Goal: Check status: Check status

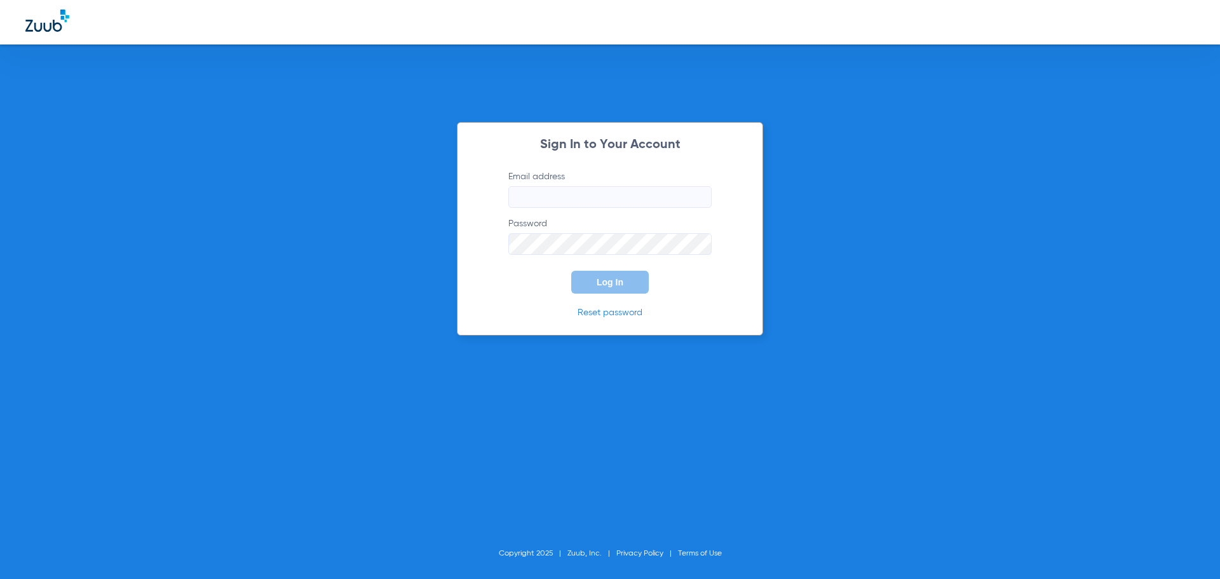
type input "[PERSON_NAME][EMAIL_ADDRESS][DOMAIN_NAME]"
click at [598, 283] on span "Log In" at bounding box center [610, 282] width 27 height 10
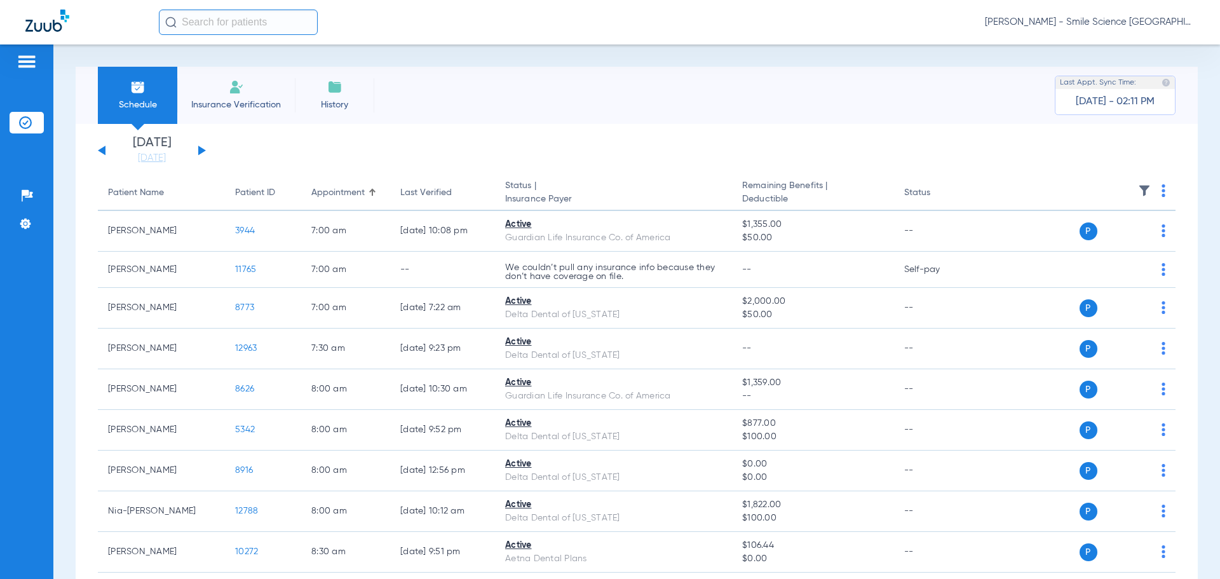
click at [203, 146] on div "Wednesday 06-11-2025 Thursday 06-12-2025 Friday 06-13-2025 Saturday 06-14-2025 …" at bounding box center [152, 151] width 108 height 28
click at [200, 149] on button at bounding box center [202, 151] width 8 height 10
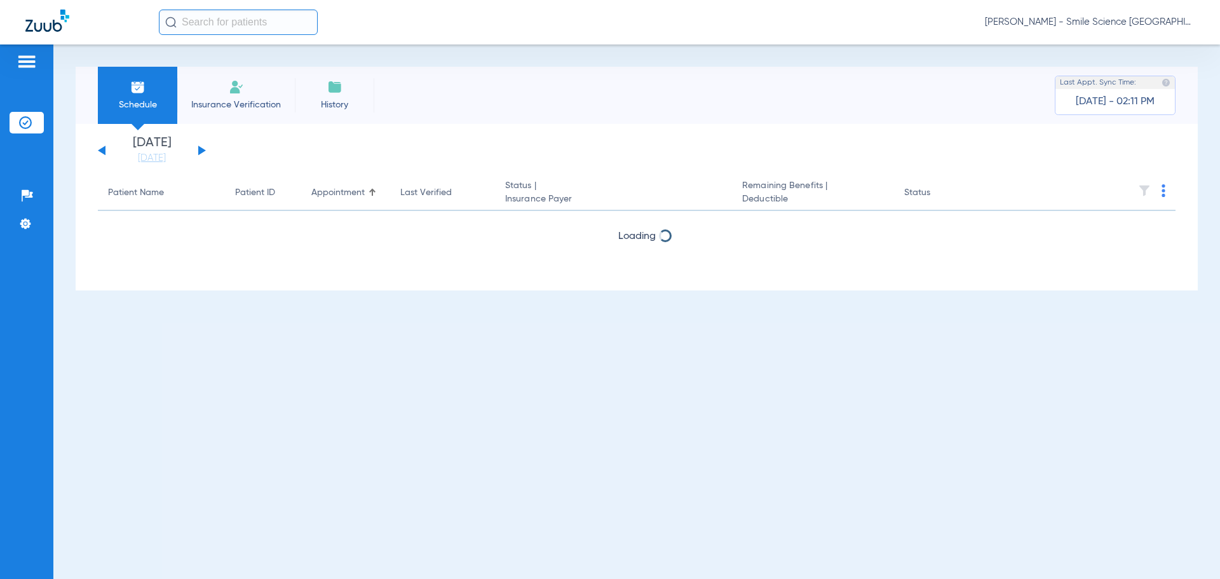
click at [200, 149] on button at bounding box center [202, 151] width 8 height 10
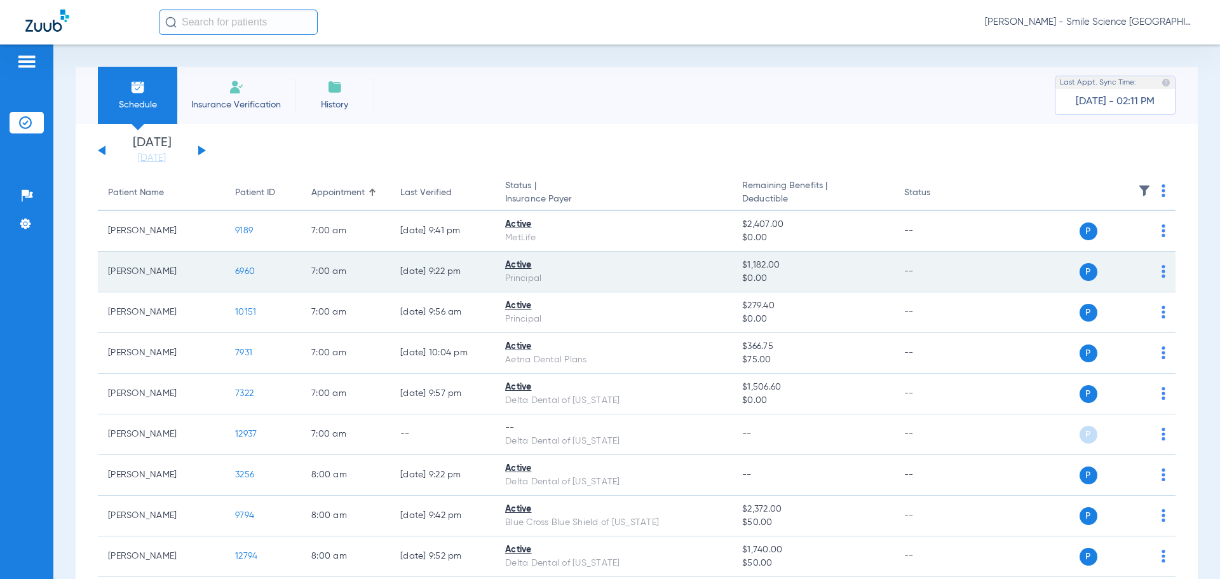
scroll to position [127, 0]
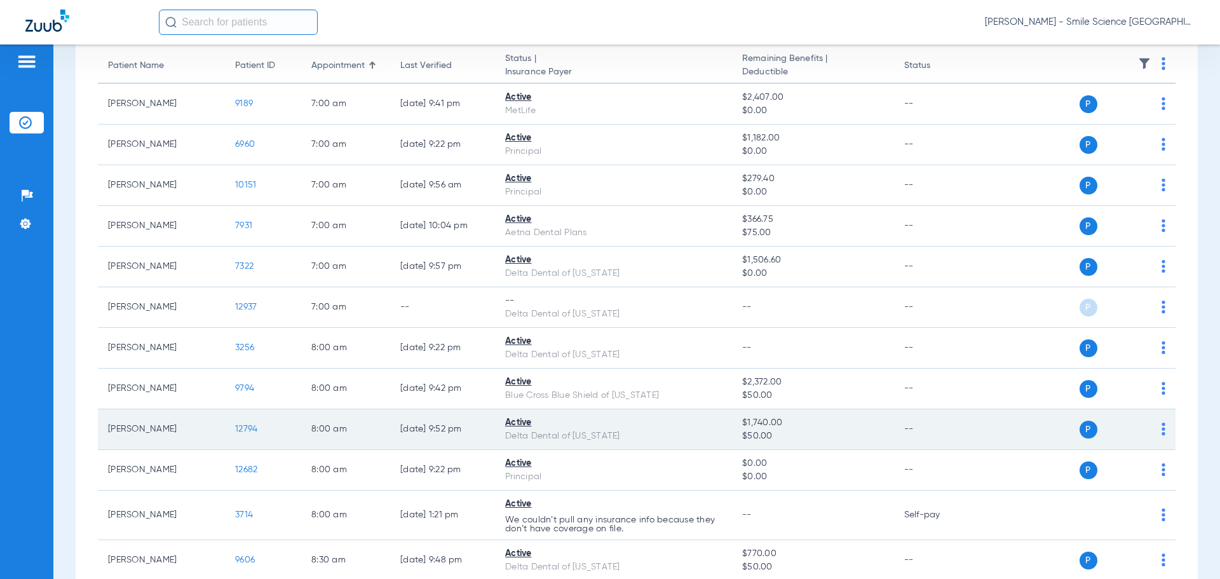
click at [240, 428] on span "12794" at bounding box center [246, 429] width 22 height 9
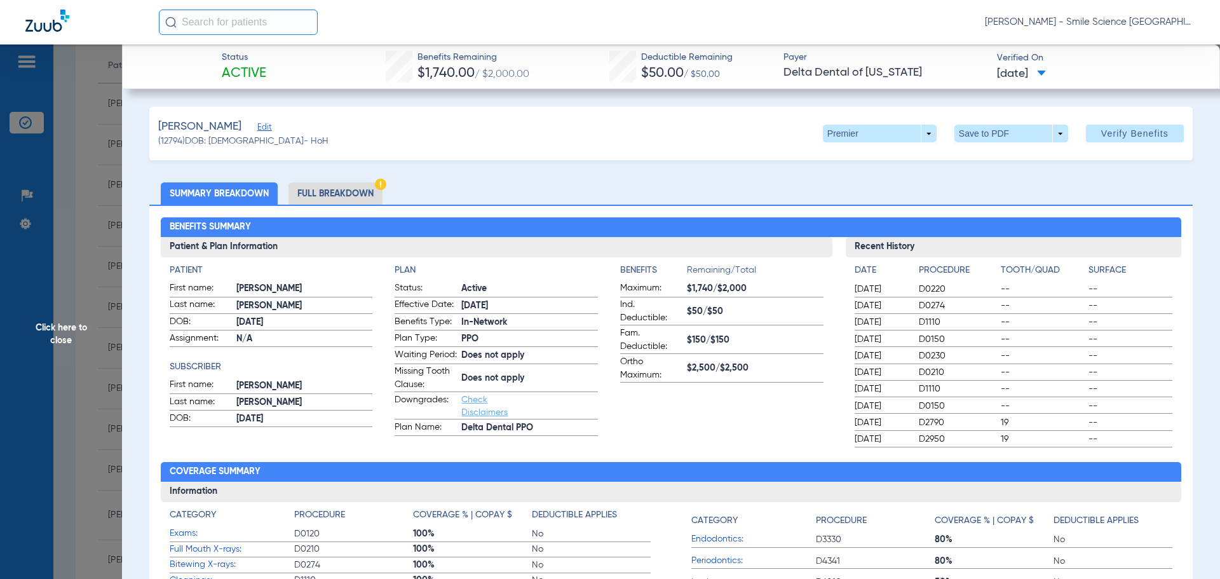
click at [76, 334] on span "Click here to close" at bounding box center [61, 333] width 122 height 579
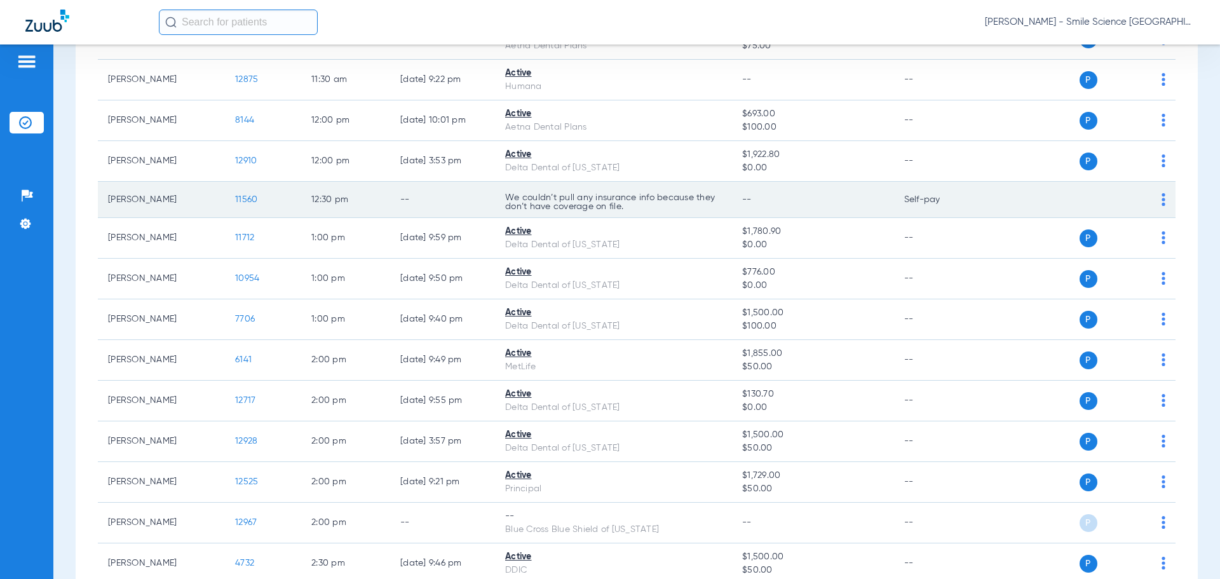
scroll to position [1271, 0]
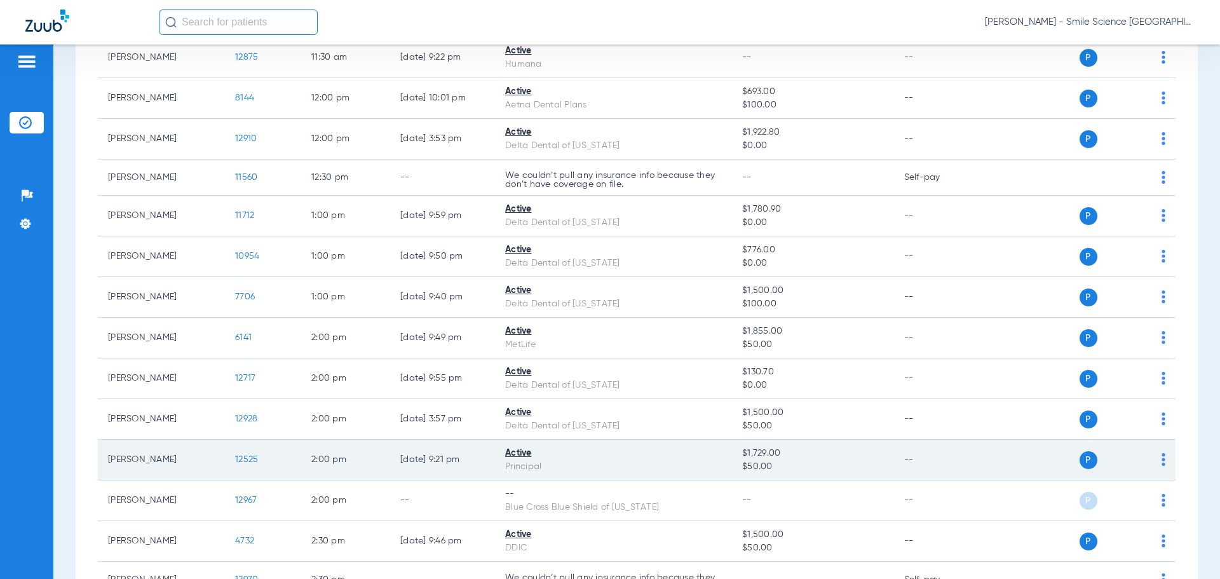
click at [250, 460] on span "12525" at bounding box center [246, 459] width 23 height 9
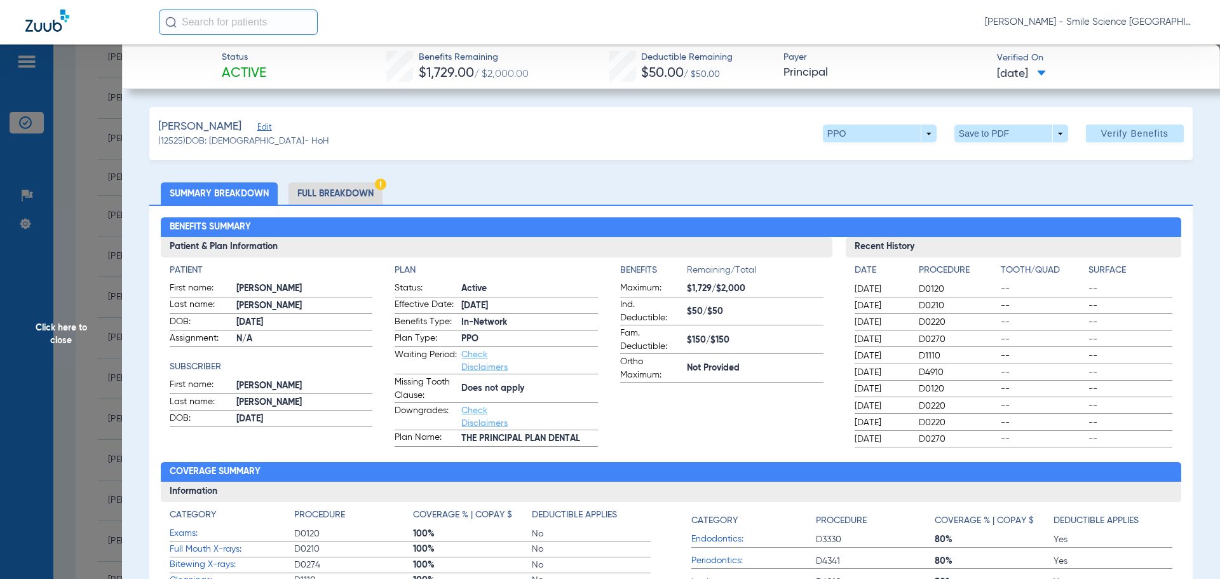
click at [78, 332] on span "Click here to close" at bounding box center [61, 333] width 122 height 579
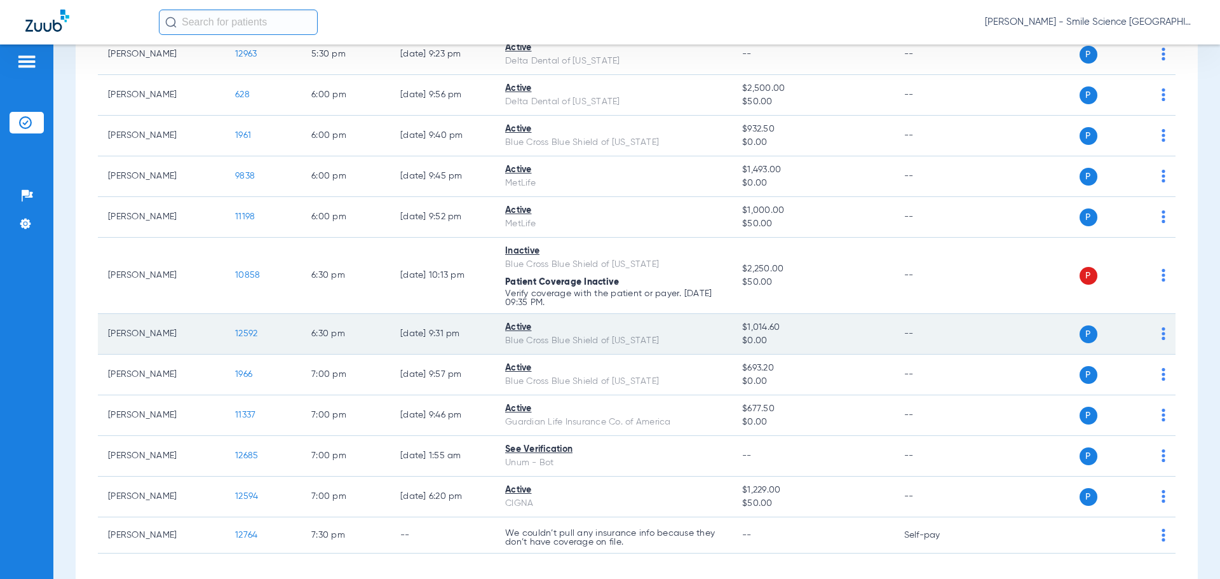
scroll to position [2509, 0]
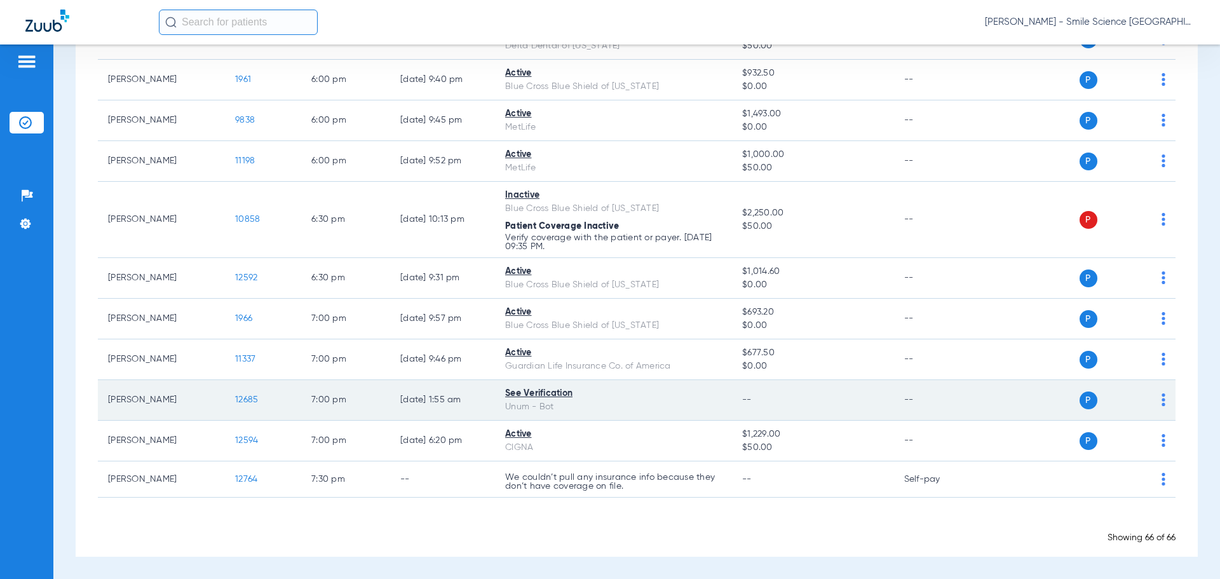
click at [258, 397] on span "12685" at bounding box center [246, 399] width 23 height 9
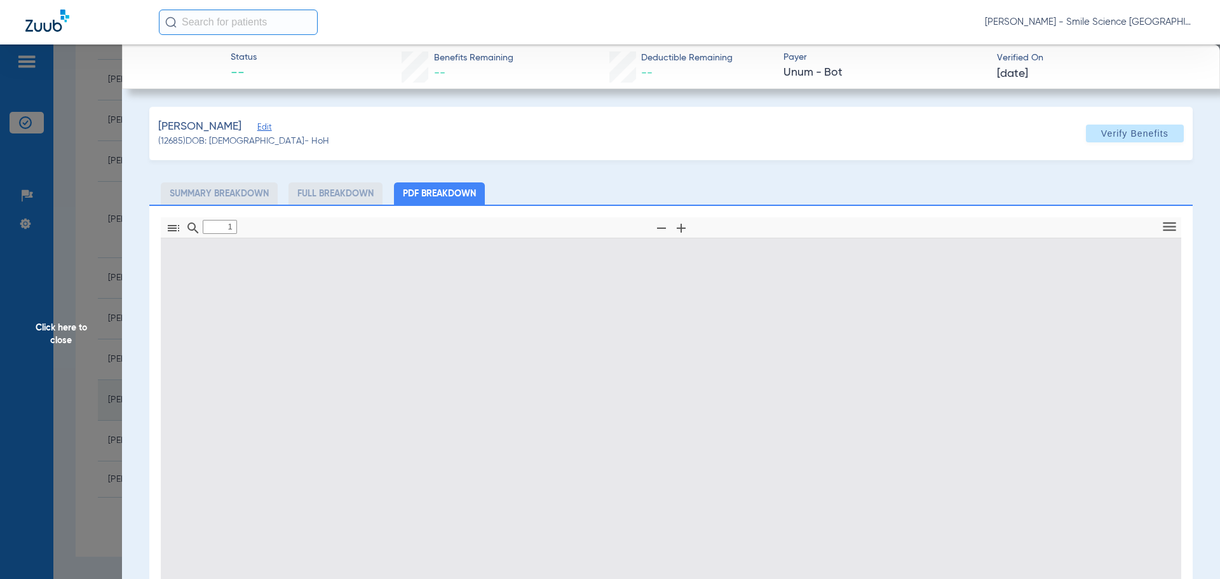
type input "0"
select select "page-width"
type input "1"
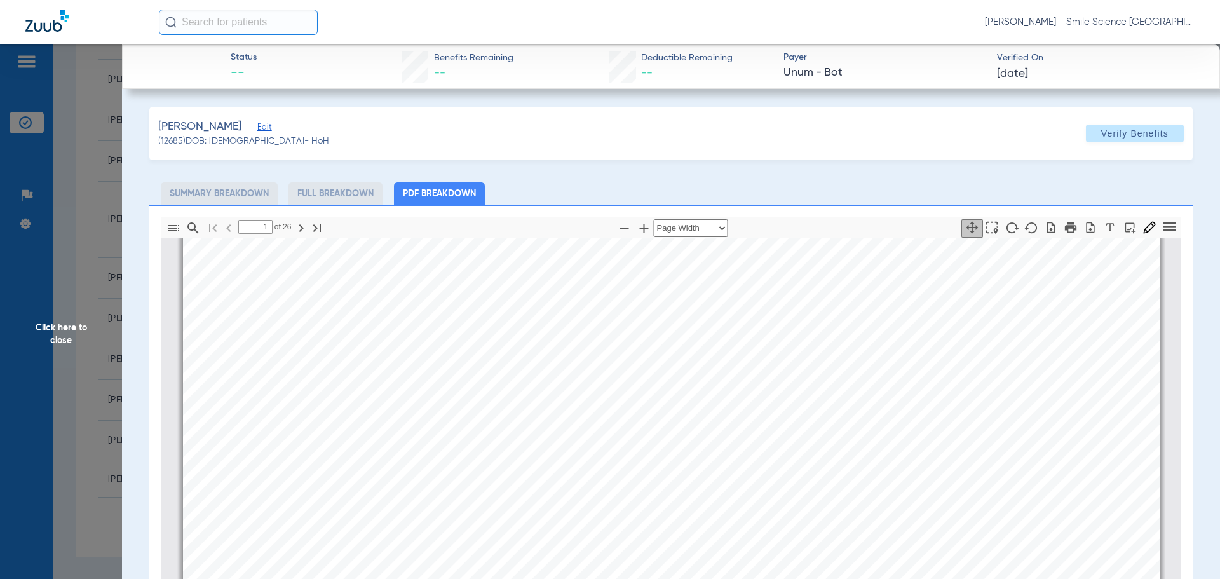
scroll to position [705, 0]
click at [71, 333] on span "Click here to close" at bounding box center [61, 333] width 122 height 579
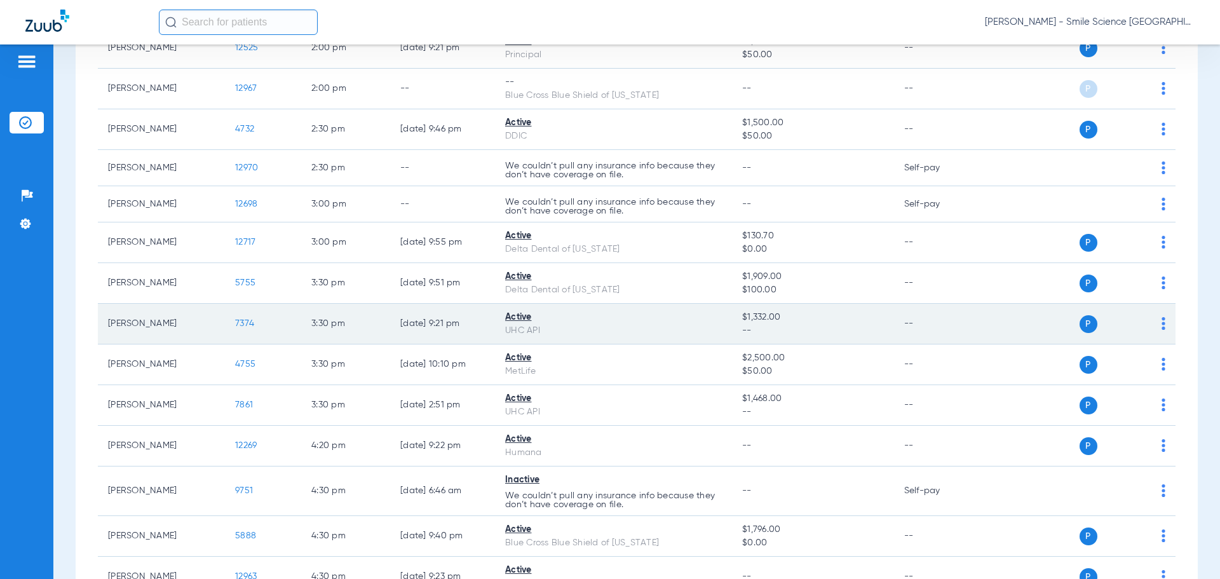
scroll to position [1937, 0]
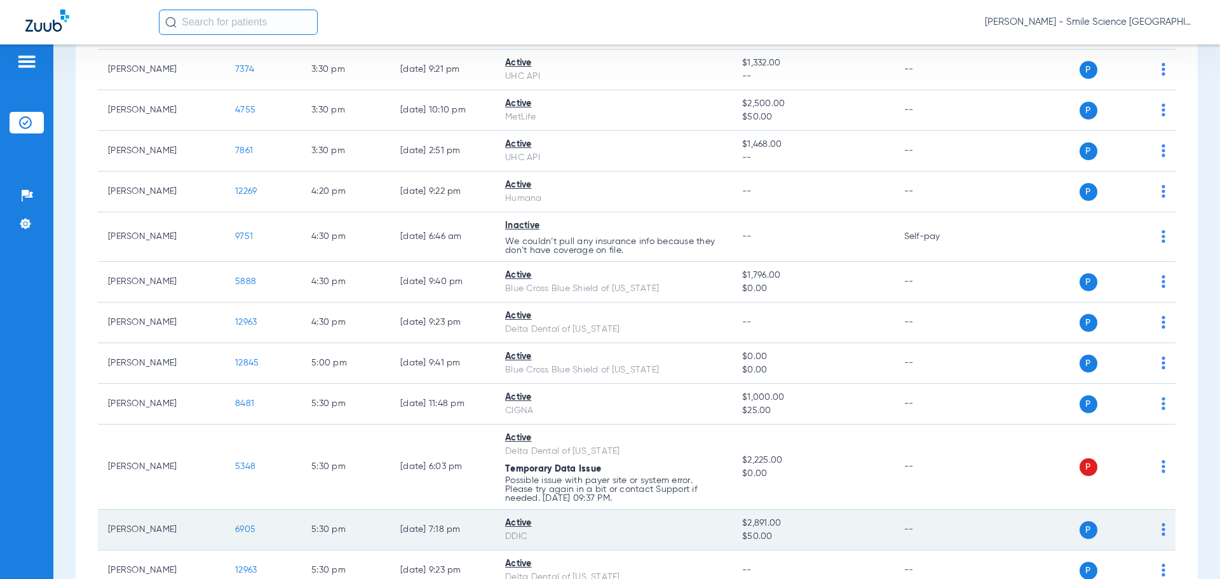
click at [247, 528] on span "6905" at bounding box center [245, 529] width 20 height 9
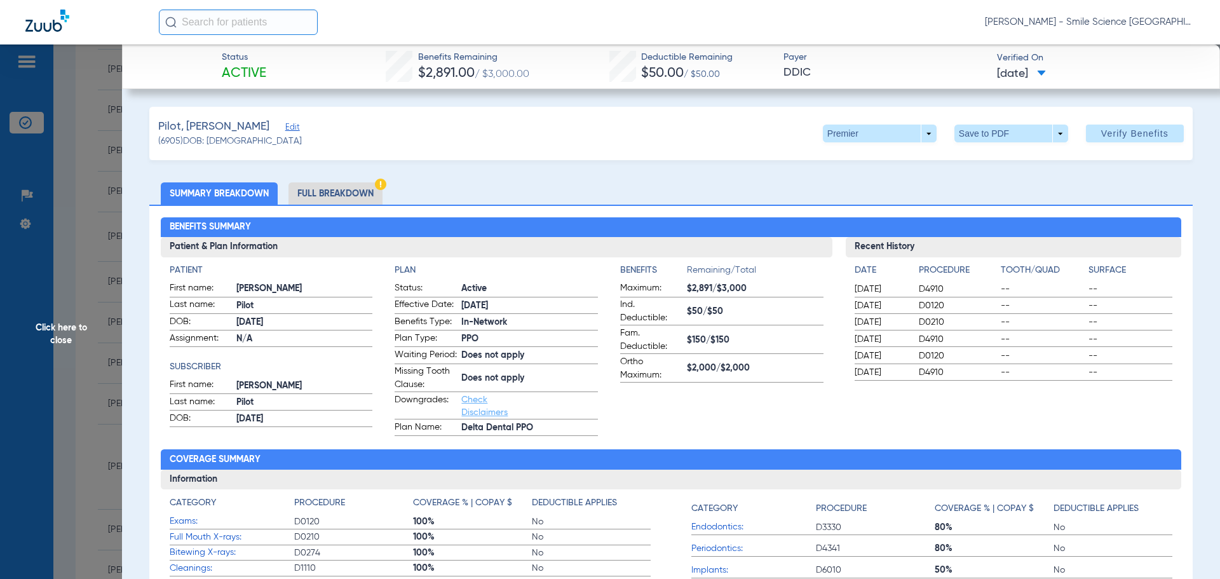
click at [72, 329] on span "Click here to close" at bounding box center [61, 333] width 122 height 579
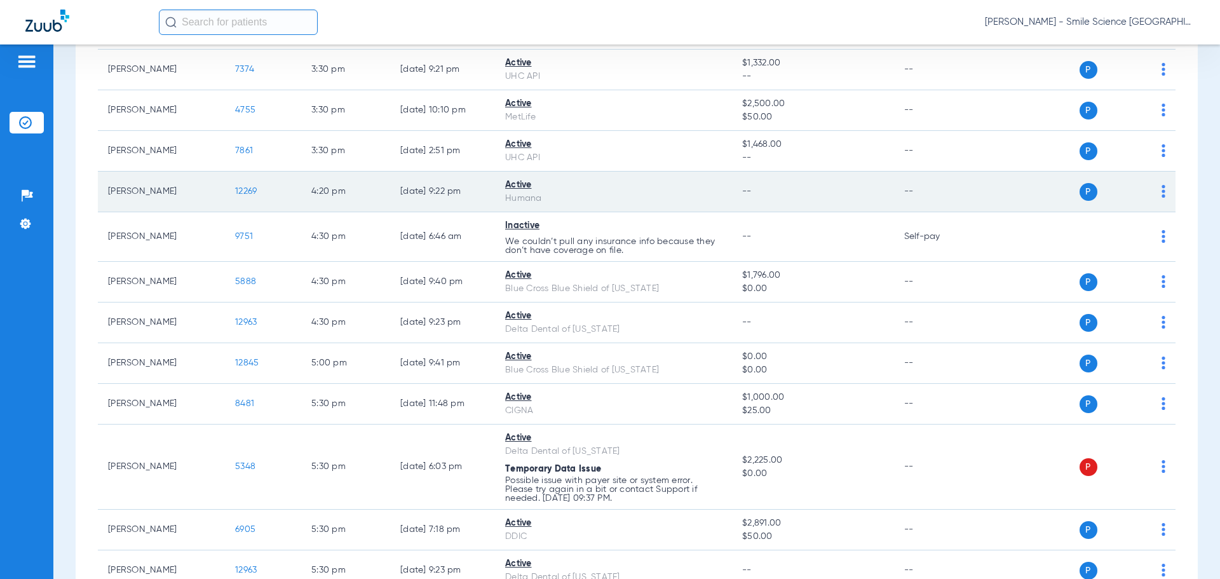
click at [249, 187] on span "12269" at bounding box center [246, 191] width 22 height 9
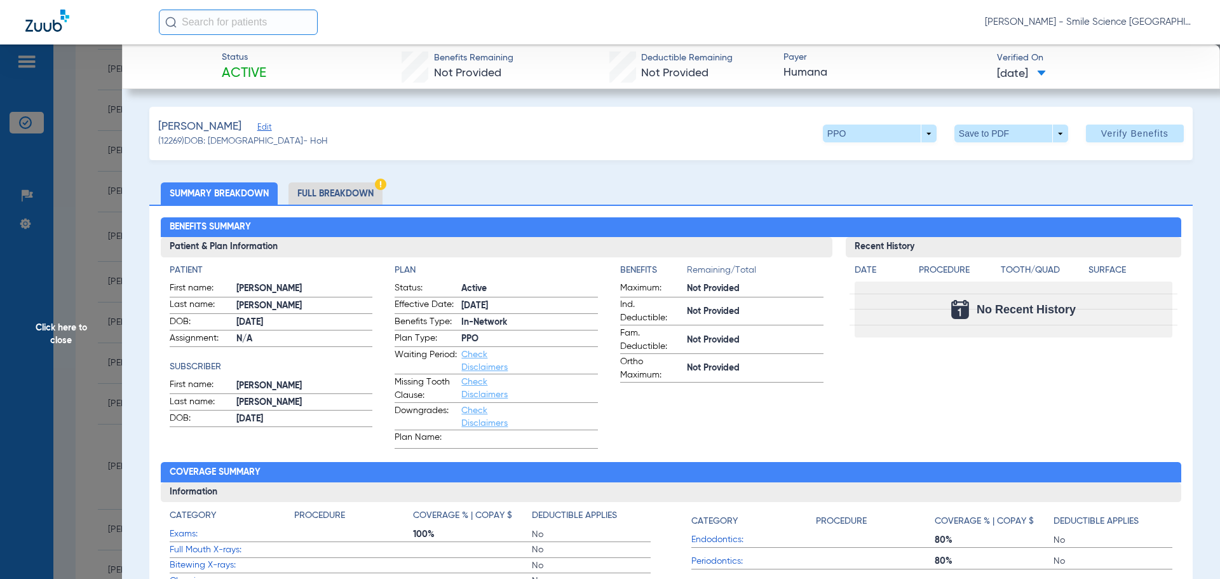
click at [86, 328] on span "Click here to close" at bounding box center [61, 333] width 122 height 579
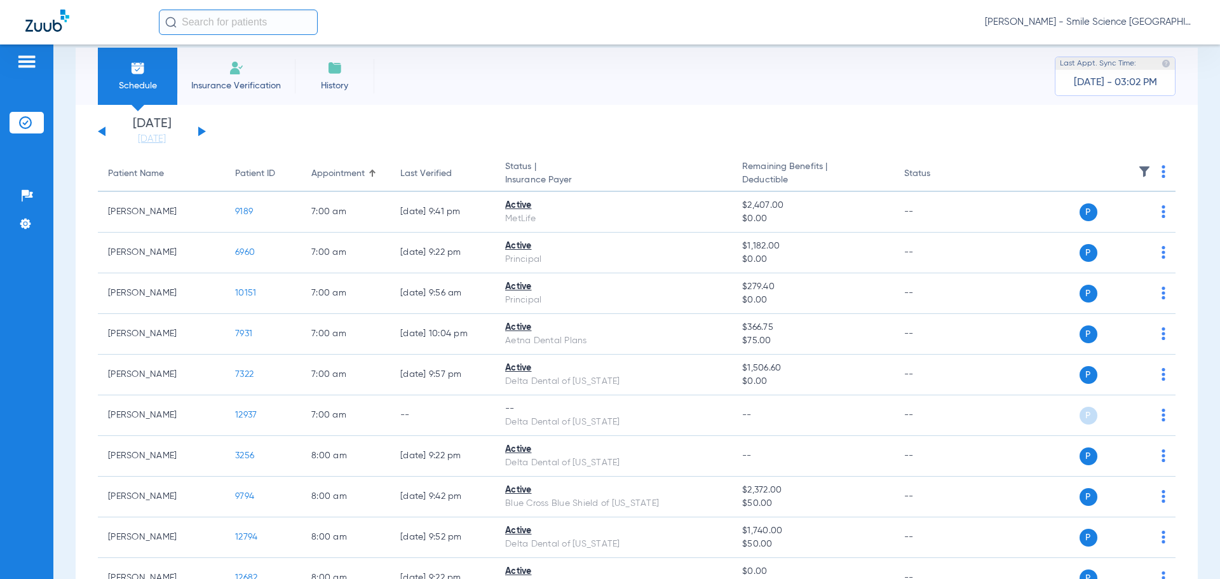
scroll to position [0, 0]
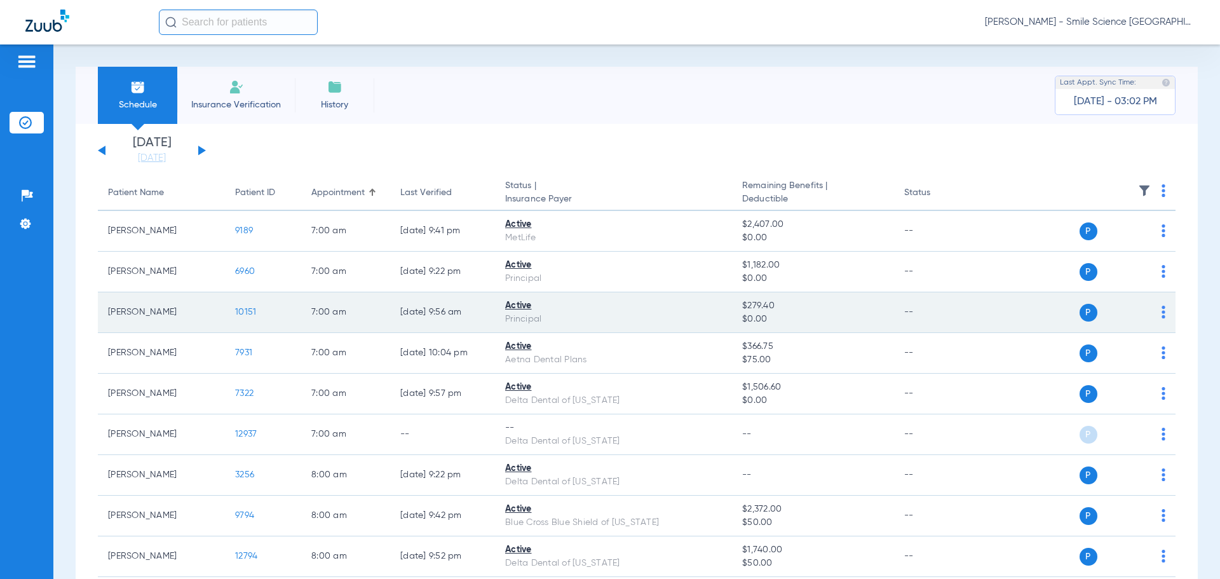
click at [246, 312] on span "10151" at bounding box center [245, 312] width 21 height 9
